Goal: Obtain resource: Download file/media

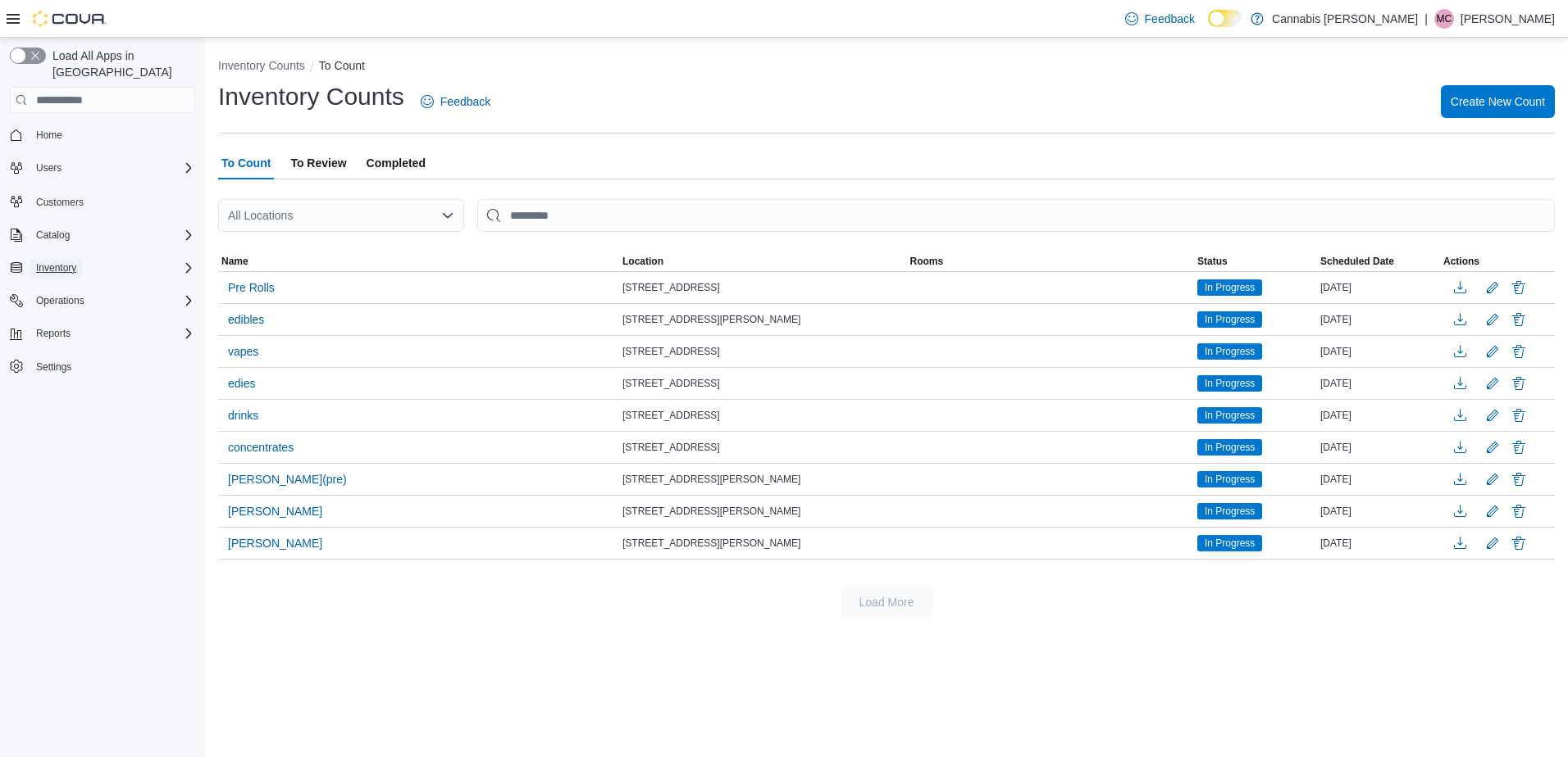
click at [77, 258] on button "Inventory" at bounding box center [56, 268] width 53 height 20
click at [100, 304] on link "Inventory Count" at bounding box center [65, 314] width 83 height 20
click at [64, 488] on span "Reports" at bounding box center [53, 494] width 34 height 13
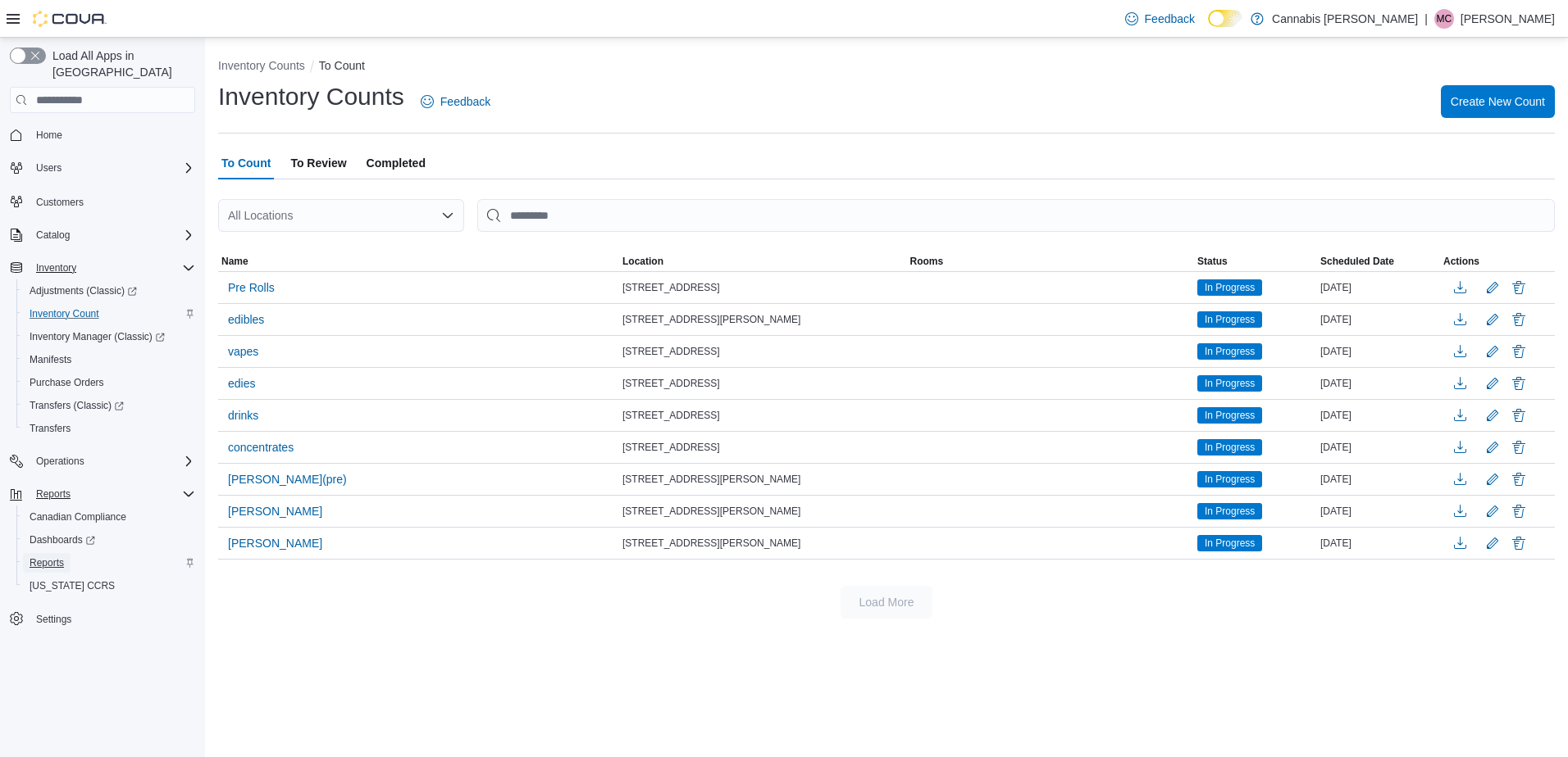
click at [51, 553] on span "Reports" at bounding box center [47, 563] width 34 height 20
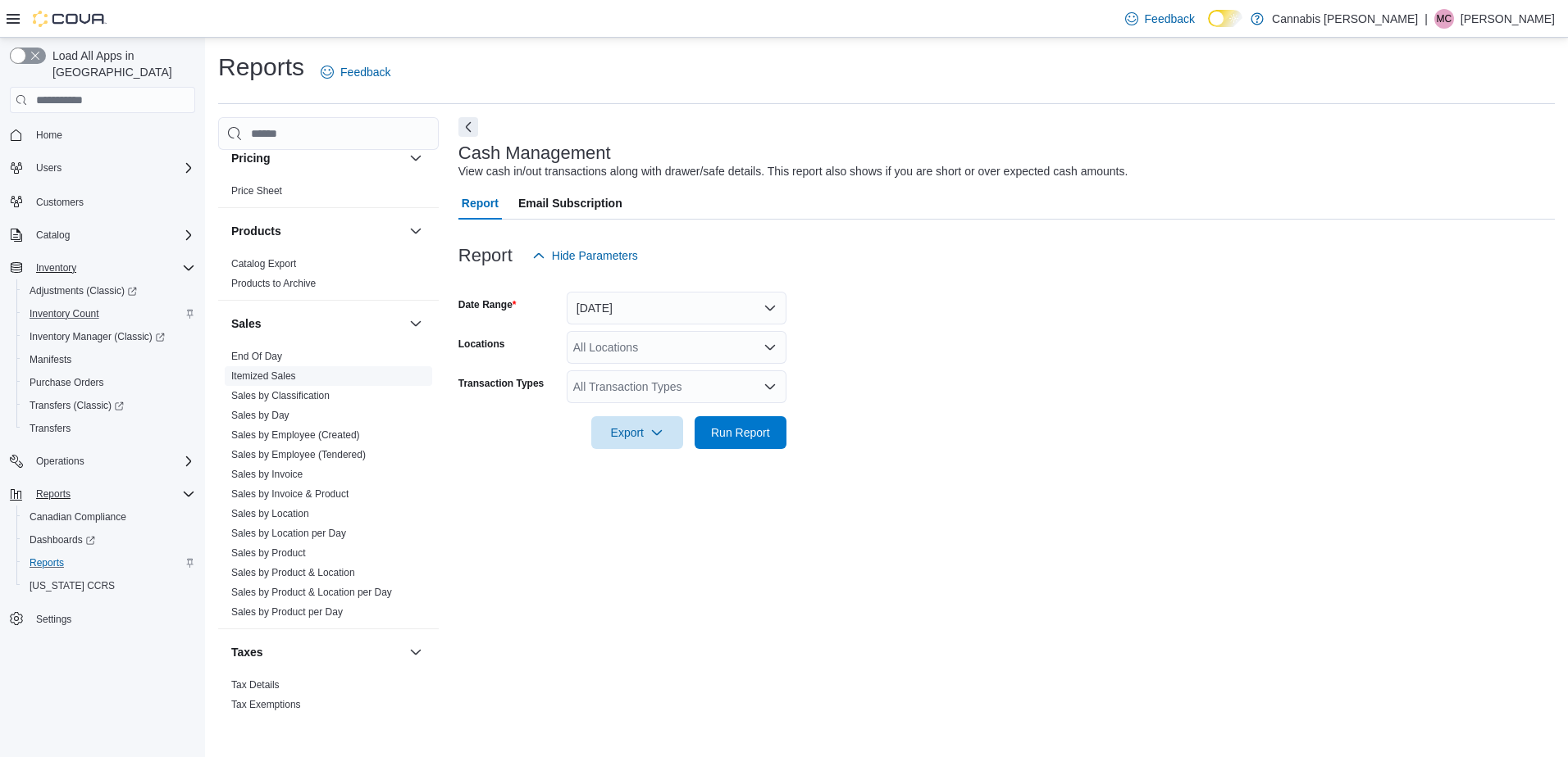
scroll to position [1202, 0]
click at [267, 343] on link "End Of Day" at bounding box center [256, 348] width 51 height 12
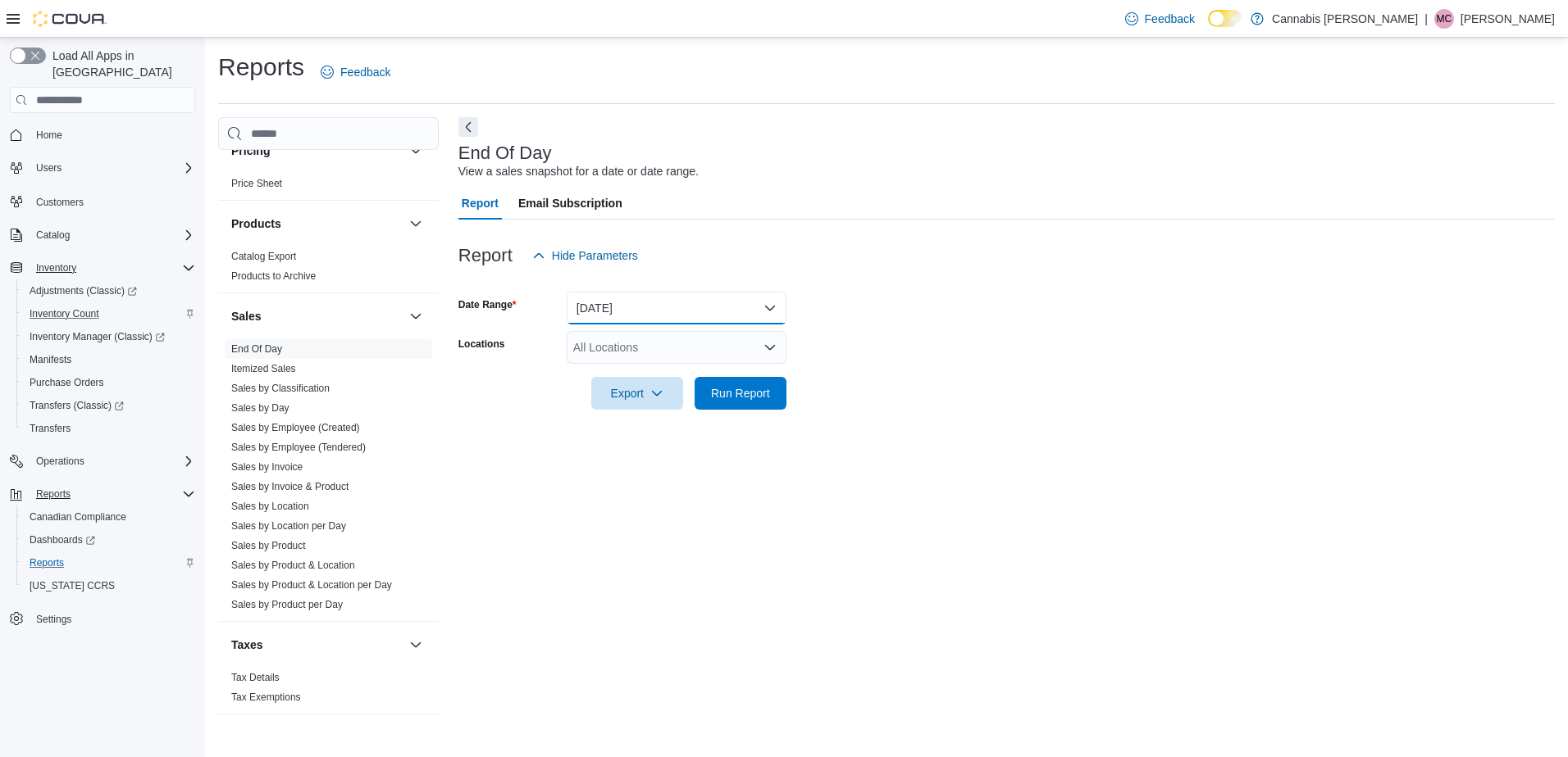
click at [726, 304] on button "Today" at bounding box center [676, 308] width 220 height 32
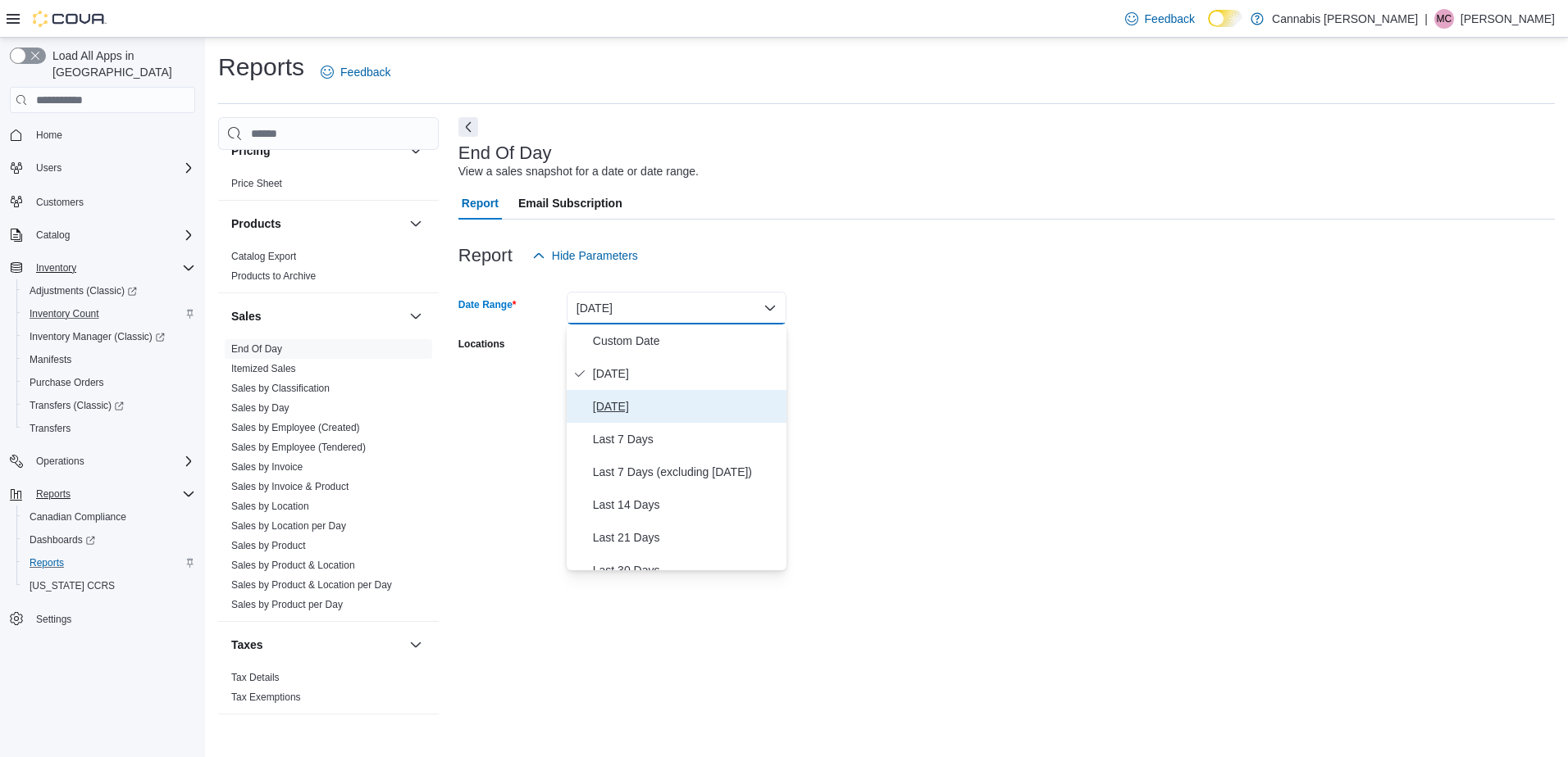
click at [642, 397] on span "Yesterday" at bounding box center [687, 407] width 187 height 20
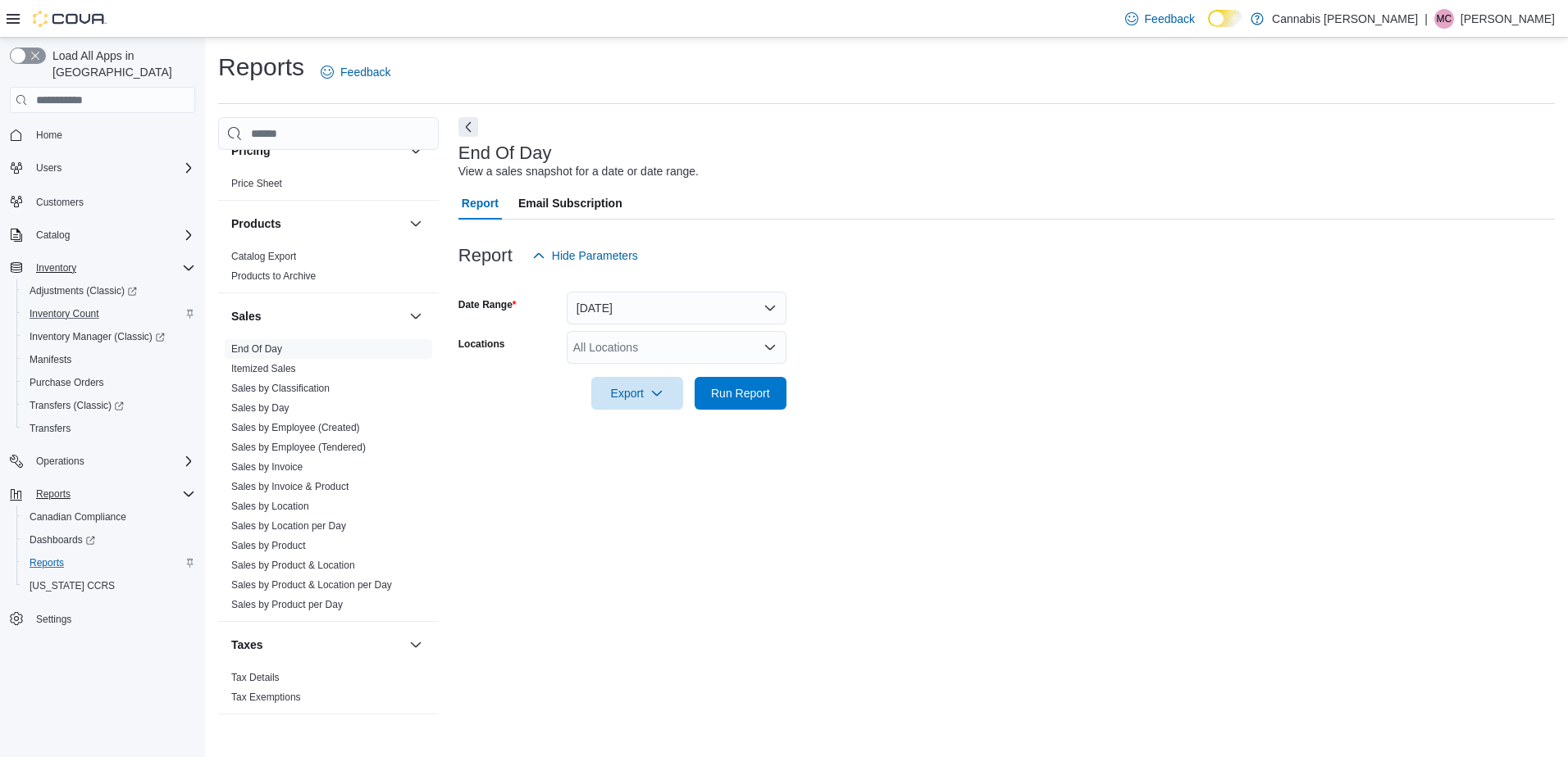
drag, startPoint x: 1049, startPoint y: 379, endPoint x: 1014, endPoint y: 383, distance: 35.2
click at [1048, 379] on form "Date Range Yesterday Locations All Locations Export Run Report" at bounding box center [1006, 340] width 1096 height 137
click at [773, 339] on div "All Locations" at bounding box center [676, 348] width 220 height 32
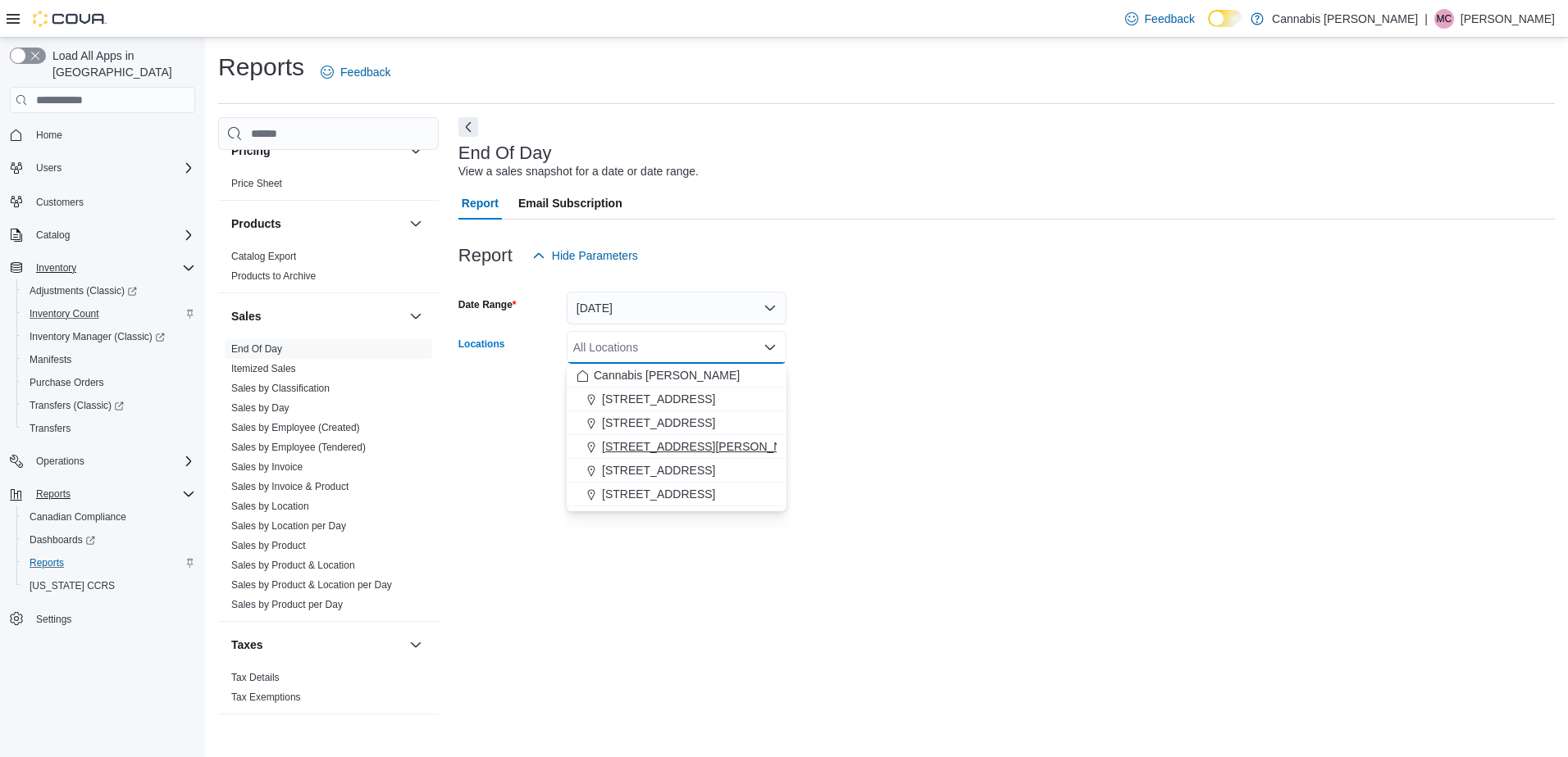
click at [678, 436] on button "17 Albert Street Southampton" at bounding box center [676, 446] width 220 height 23
click at [776, 451] on button "236 8th St E." at bounding box center [676, 446] width 220 height 23
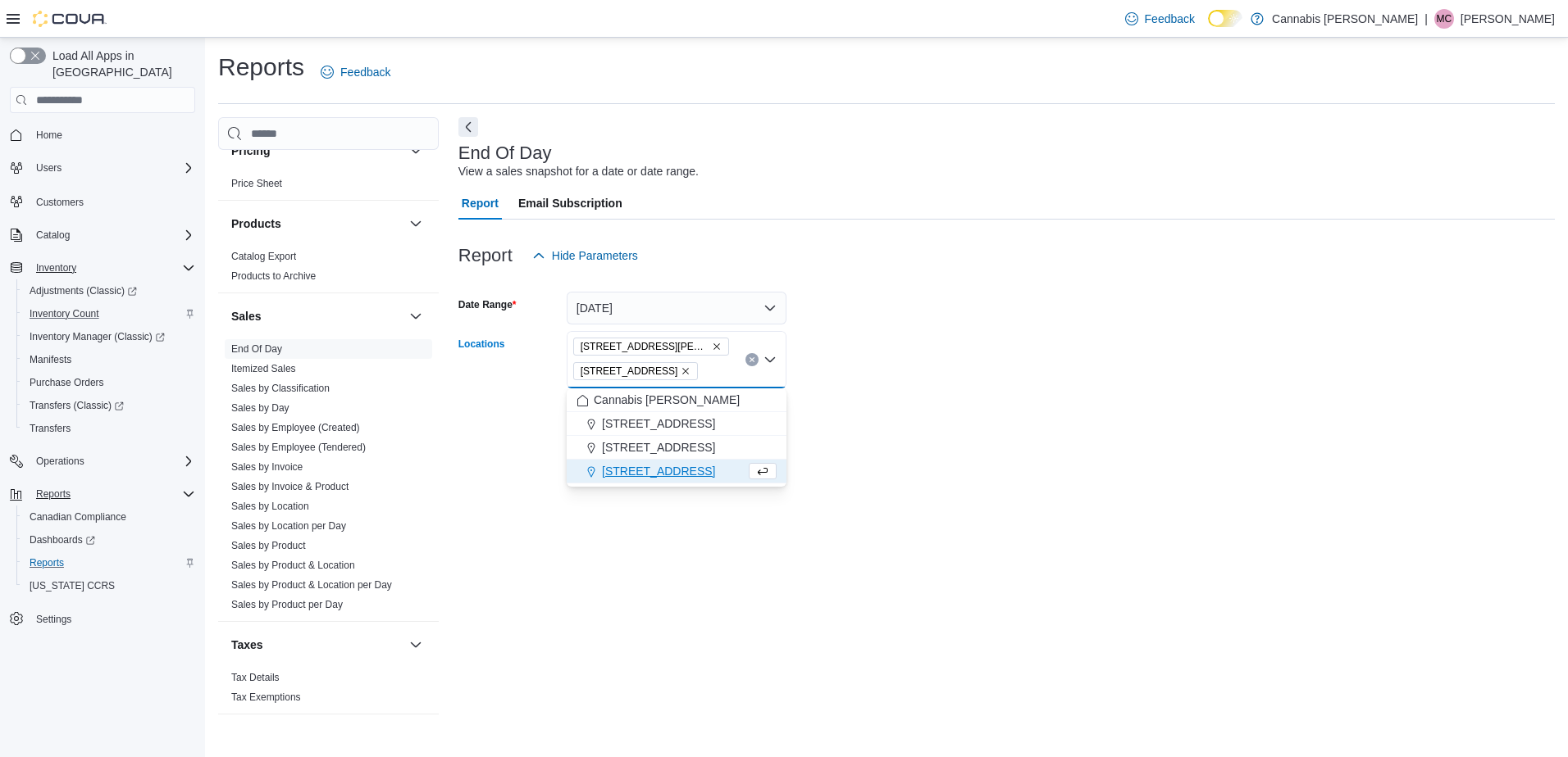
click at [932, 443] on div at bounding box center [1006, 445] width 1096 height 20
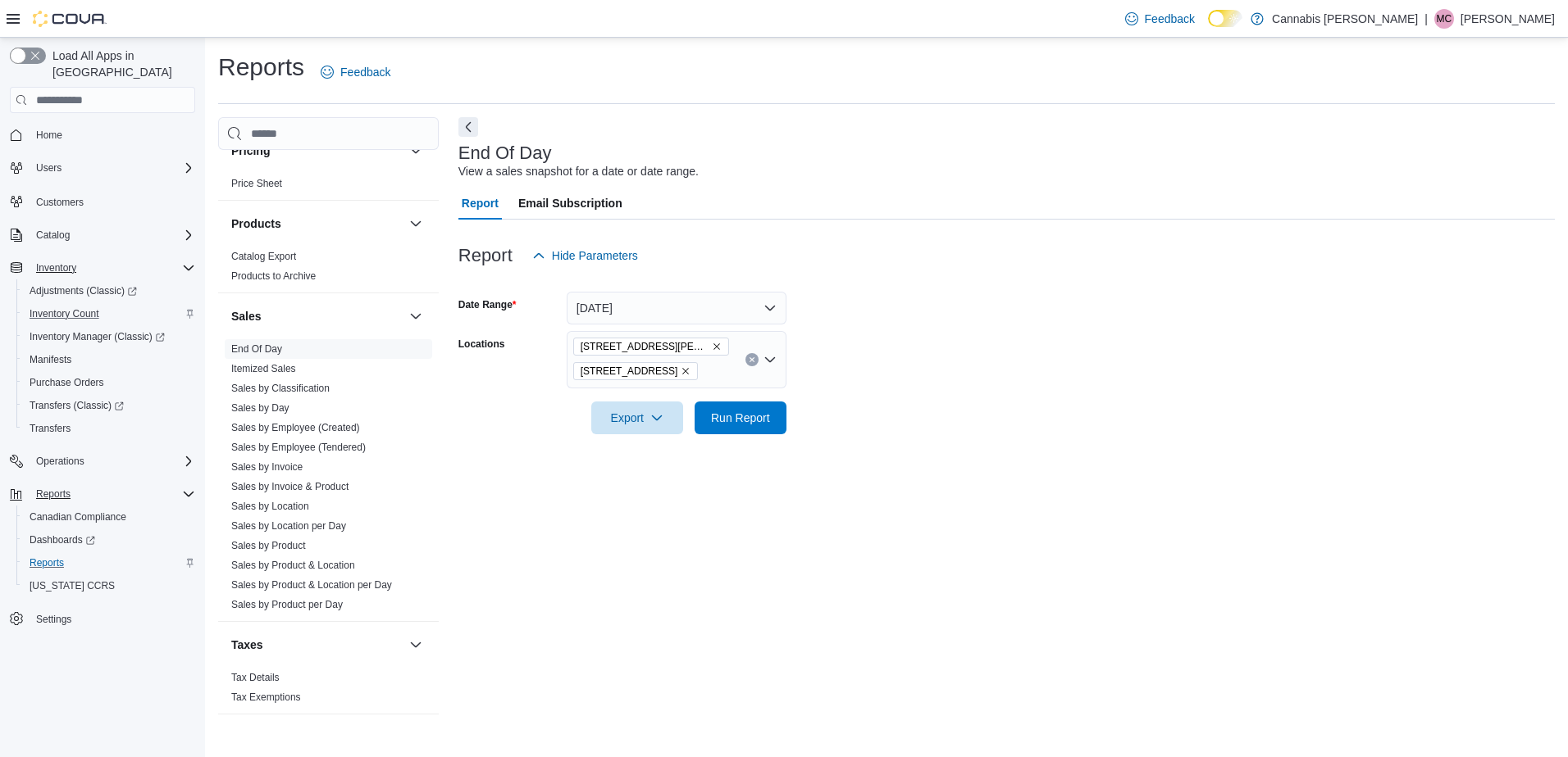
click at [641, 368] on span "236 8th St E." at bounding box center [635, 371] width 111 height 16
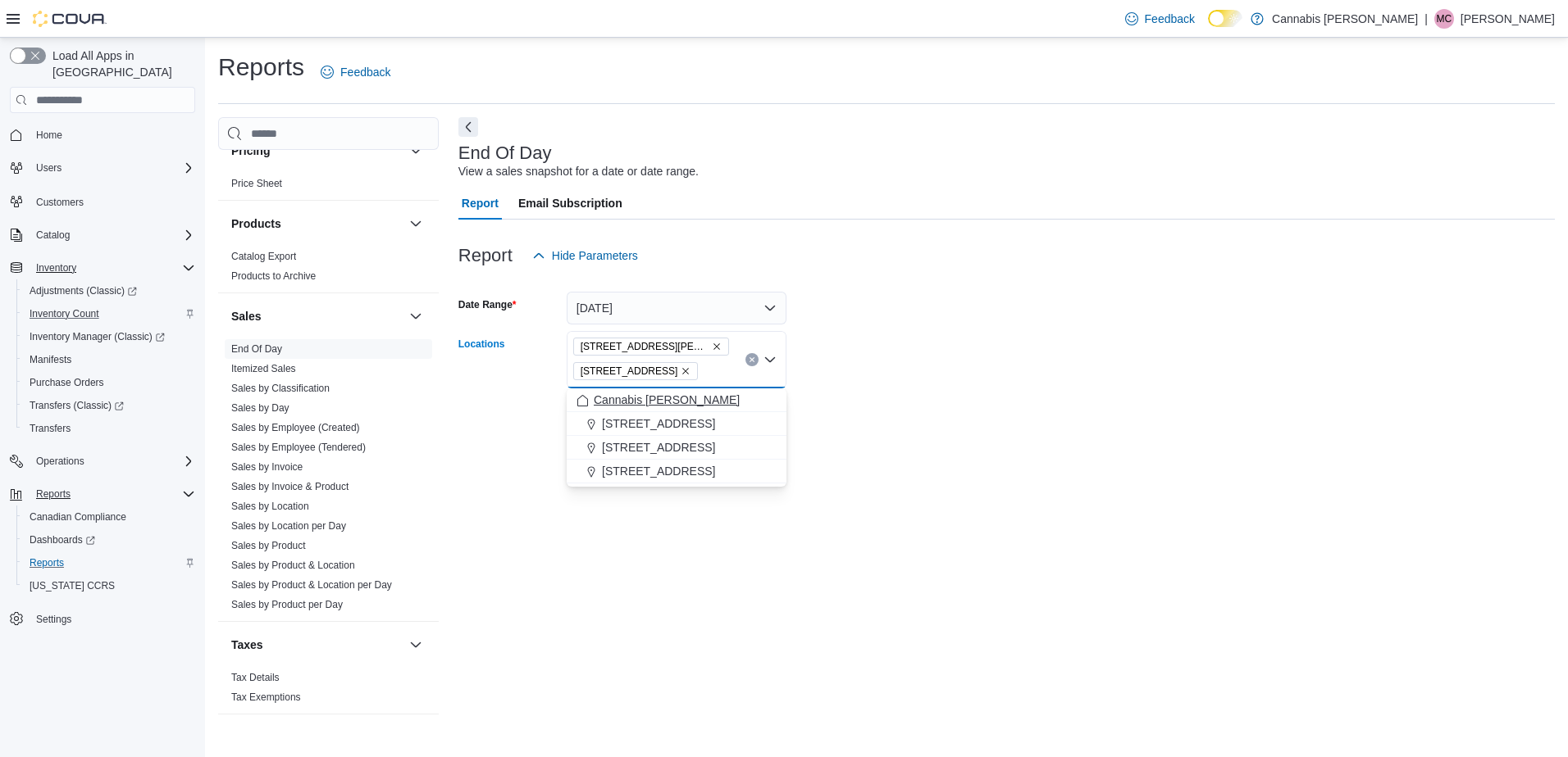
click at [680, 370] on icon "Remove 236 8th St E. from selection in this group" at bounding box center [685, 371] width 10 height 10
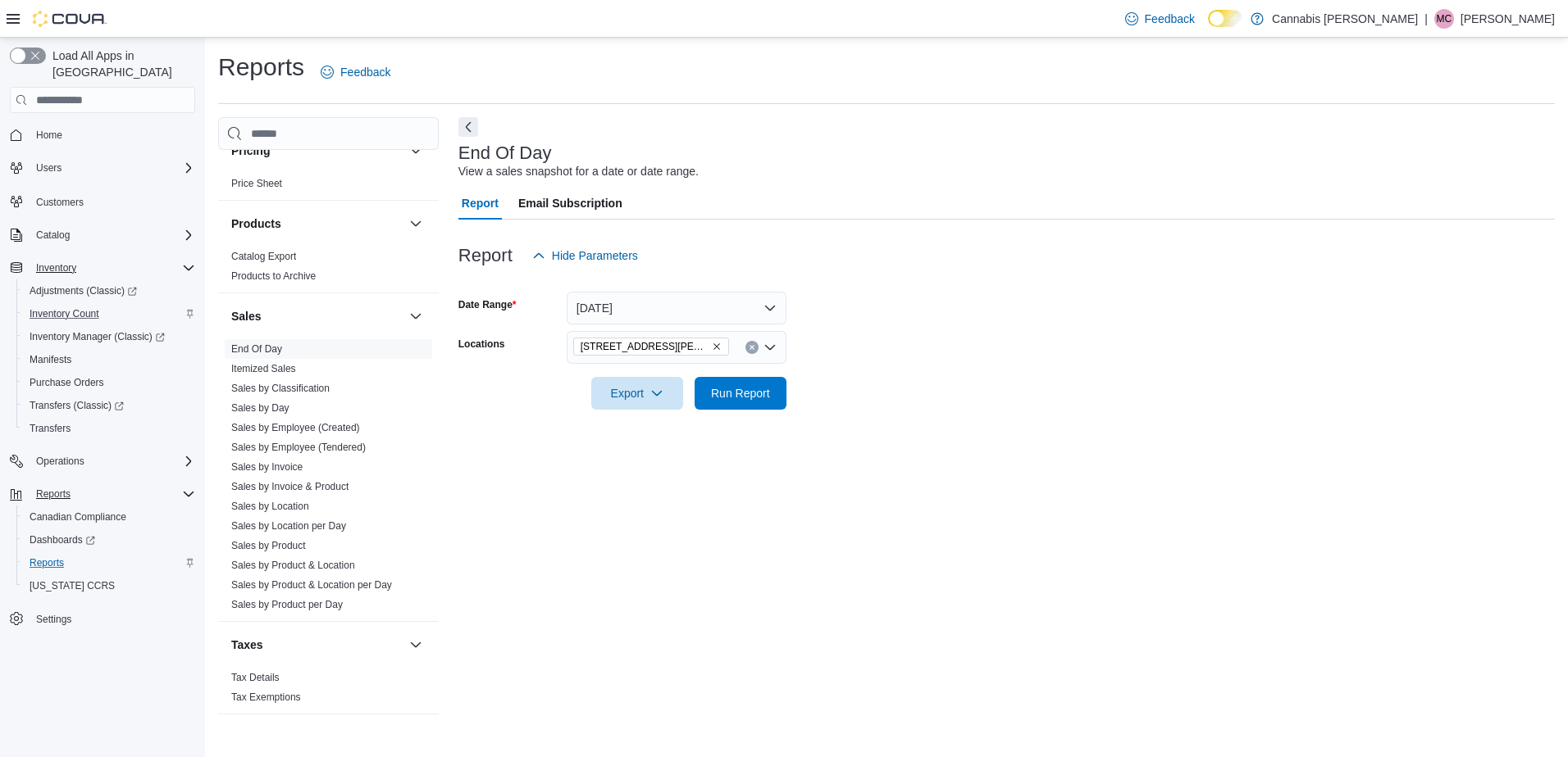
click at [961, 462] on div "End Of Day View a sales snapshot for a date or date range. Report Email Subscri…" at bounding box center [1006, 417] width 1096 height 601
click at [662, 389] on icon "button" at bounding box center [657, 392] width 13 height 13
click at [668, 422] on span "Export to Excel" at bounding box center [640, 426] width 74 height 13
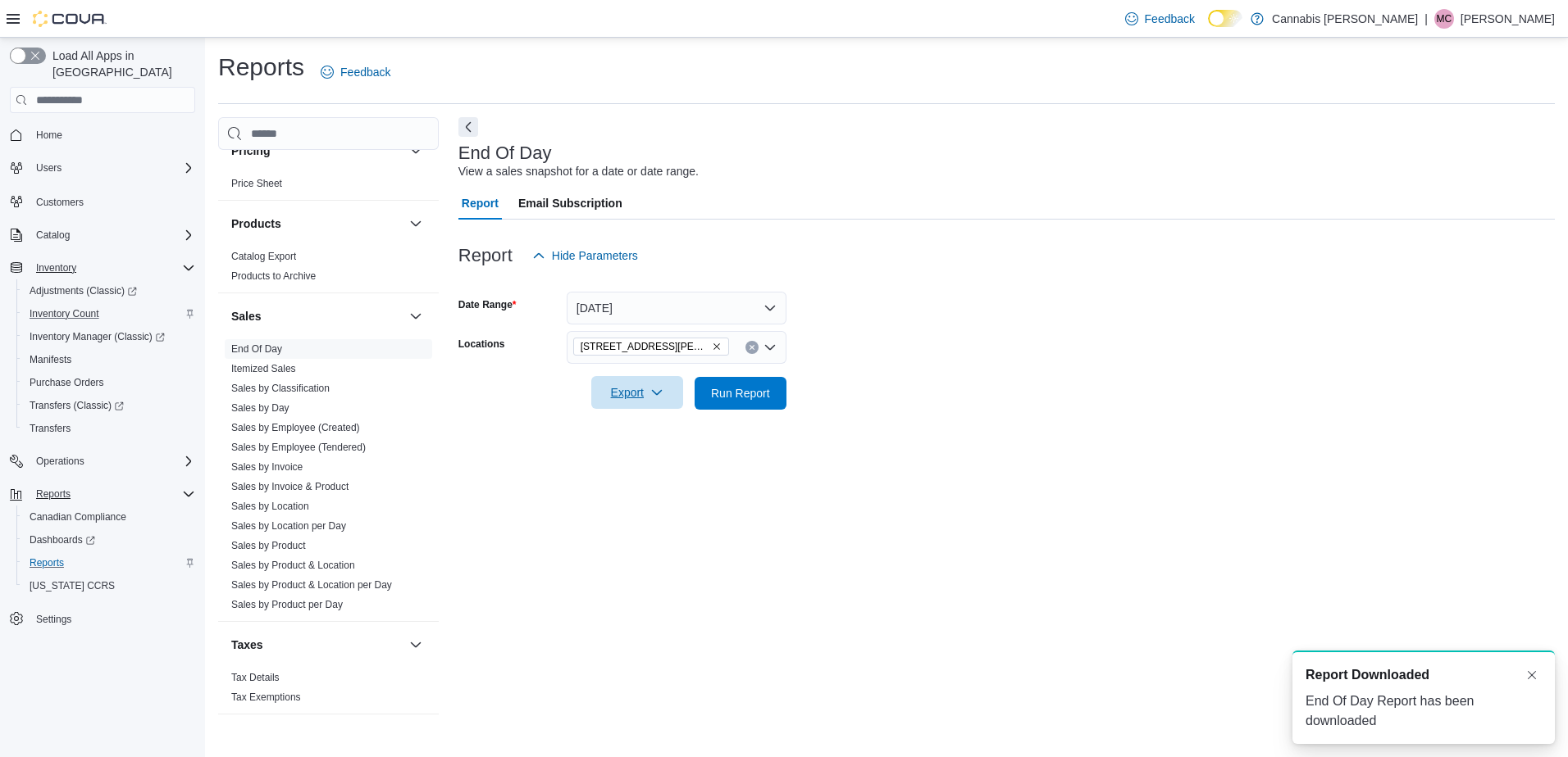
click at [935, 398] on form "Date Range Yesterday Locations 17 Albert Street Southampton Export Run Report" at bounding box center [1006, 340] width 1096 height 137
click at [639, 402] on span "Export" at bounding box center [637, 392] width 72 height 32
click at [642, 452] on button "Export to Pdf" at bounding box center [640, 459] width 93 height 32
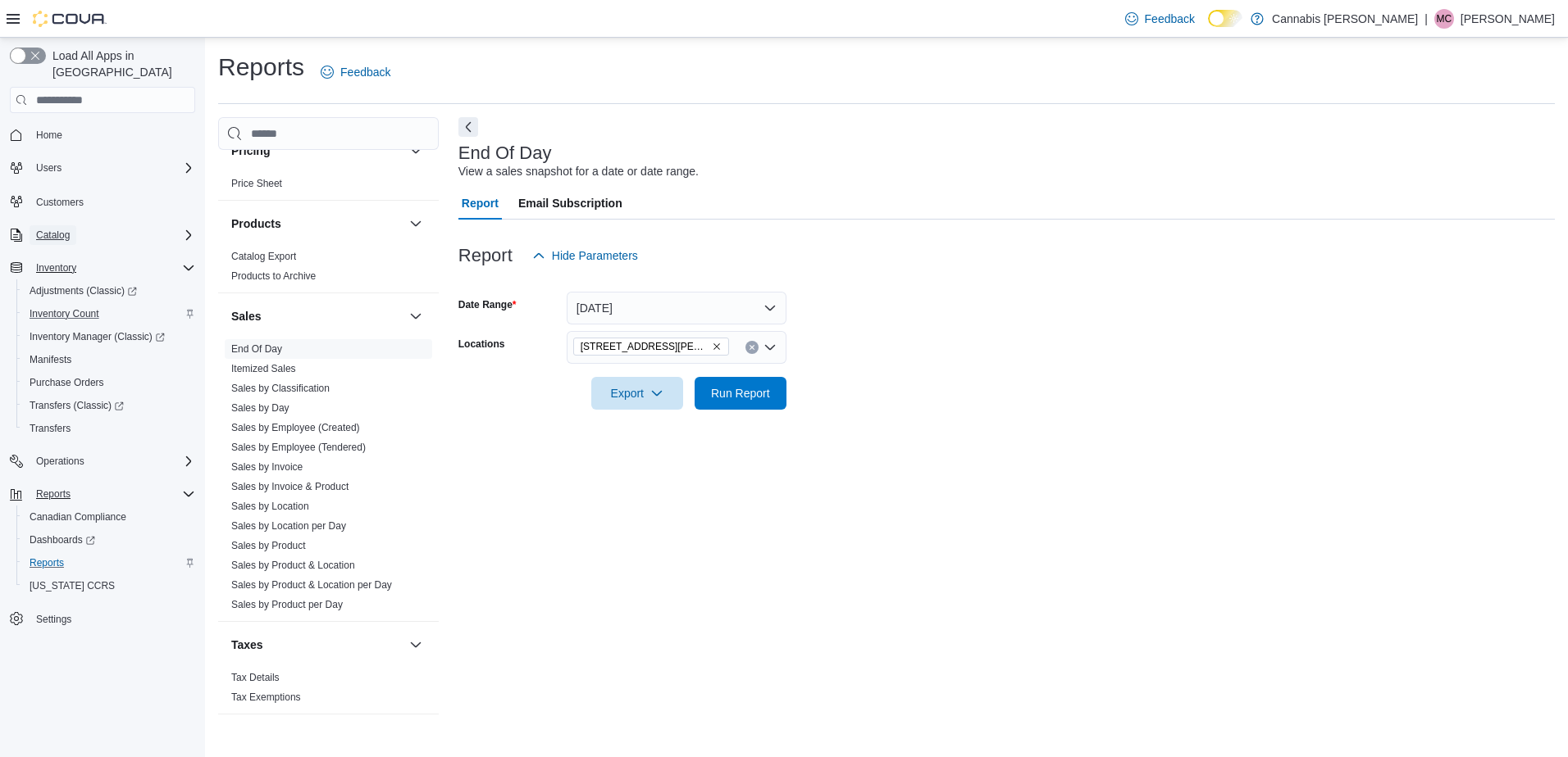
click at [61, 227] on span "Catalog" at bounding box center [52, 235] width 33 height 20
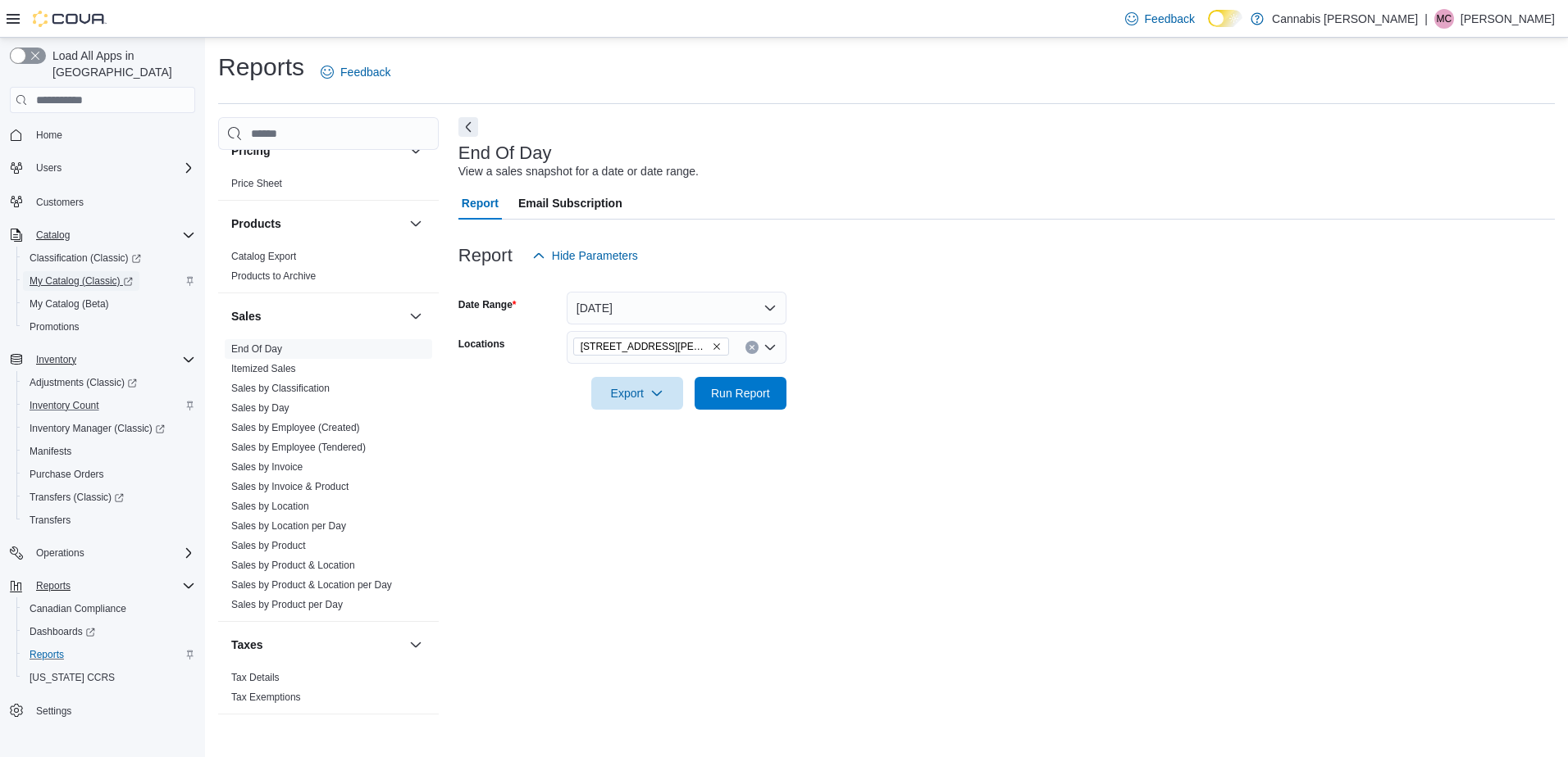
click at [84, 275] on span "My Catalog (Classic)" at bounding box center [81, 281] width 103 height 13
